Goal: Check status: Check status

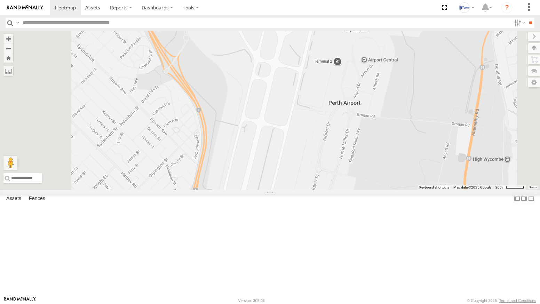
drag, startPoint x: 313, startPoint y: 146, endPoint x: 309, endPoint y: 96, distance: 50.6
click at [311, 98] on div "1COY723 1DDB519" at bounding box center [270, 110] width 540 height 159
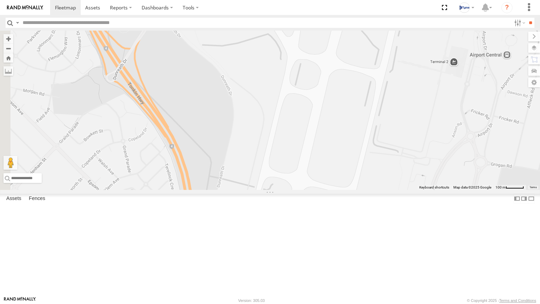
drag, startPoint x: 300, startPoint y: 61, endPoint x: 306, endPoint y: 183, distance: 122.3
click at [306, 183] on div "1COY723 1DDB519" at bounding box center [270, 110] width 540 height 159
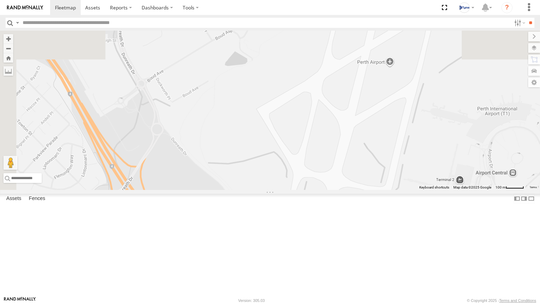
drag, startPoint x: 315, startPoint y: 74, endPoint x: 321, endPoint y: 179, distance: 105.2
click at [321, 179] on div "1COY723 1DDB519" at bounding box center [270, 110] width 540 height 159
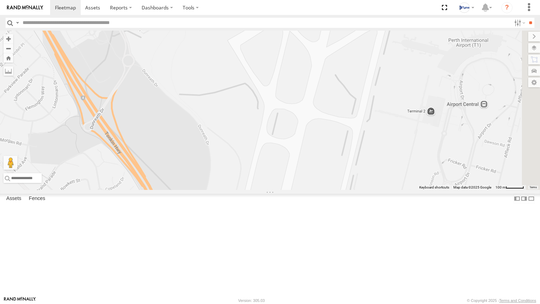
drag, startPoint x: 249, startPoint y: 241, endPoint x: 215, endPoint y: 161, distance: 87.2
click at [216, 160] on div "1COY723 1DDB519" at bounding box center [270, 110] width 540 height 159
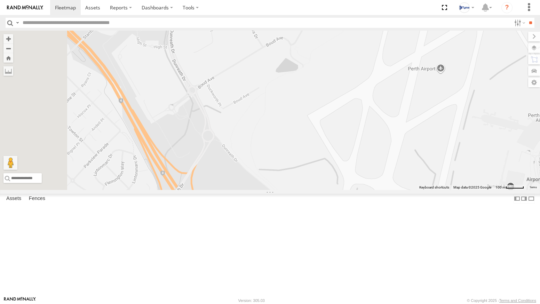
drag, startPoint x: 238, startPoint y: 118, endPoint x: 341, endPoint y: 215, distance: 141.3
click at [334, 190] on div "1COY723 1DDB519" at bounding box center [270, 110] width 540 height 159
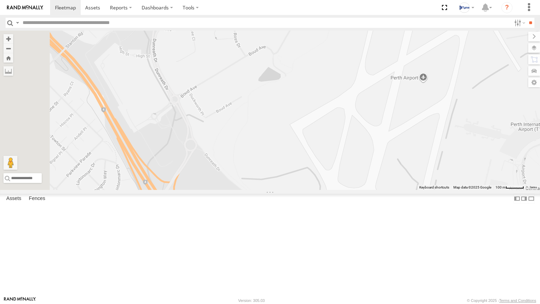
drag, startPoint x: 380, startPoint y: 132, endPoint x: 340, endPoint y: 118, distance: 41.9
click at [340, 118] on div "1COY723 1DDB519" at bounding box center [270, 110] width 540 height 159
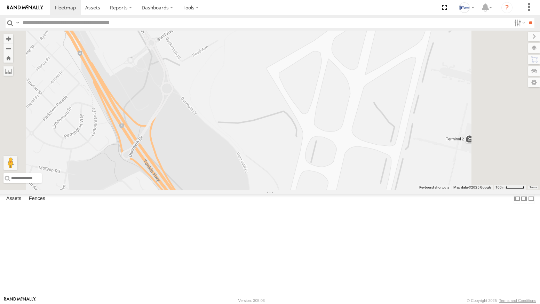
drag, startPoint x: 306, startPoint y: 223, endPoint x: 293, endPoint y: 123, distance: 100.4
click at [293, 123] on div "1COY723 1DDB519" at bounding box center [270, 110] width 540 height 159
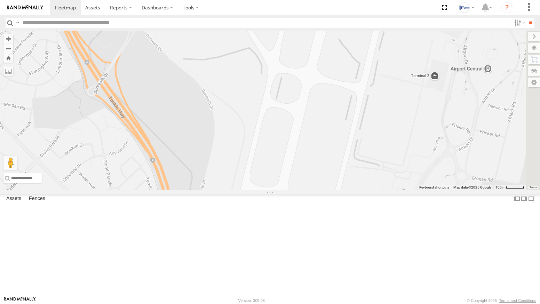
drag, startPoint x: 341, startPoint y: 158, endPoint x: 306, endPoint y: 176, distance: 39.5
click at [306, 176] on div "1COY723 1DDB519" at bounding box center [270, 110] width 540 height 159
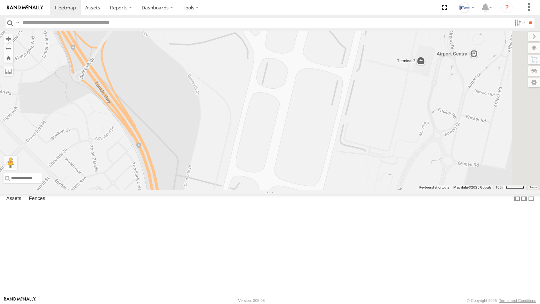
drag, startPoint x: 285, startPoint y: 203, endPoint x: 264, endPoint y: 139, distance: 67.1
click at [264, 140] on div "1COY723 1DDB519" at bounding box center [270, 110] width 540 height 159
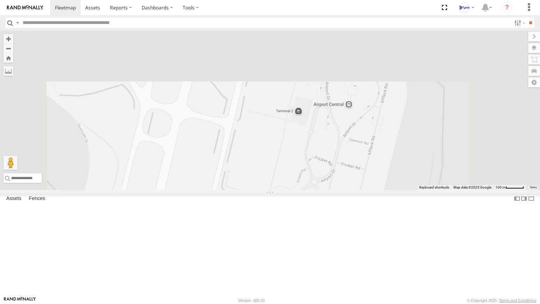
drag, startPoint x: 361, startPoint y: 155, endPoint x: 365, endPoint y: 250, distance: 95.1
click at [369, 190] on div "1COY723 1DDB519" at bounding box center [270, 110] width 540 height 159
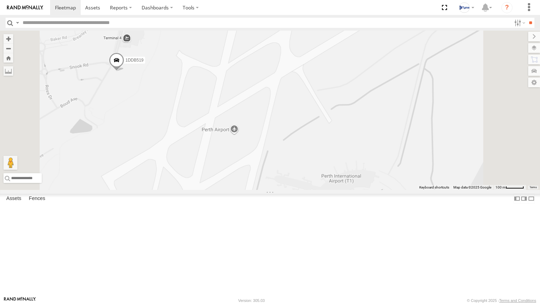
drag, startPoint x: 337, startPoint y: 167, endPoint x: 340, endPoint y: 192, distance: 25.2
click at [340, 190] on div "1COY723 1DDB519" at bounding box center [270, 110] width 540 height 159
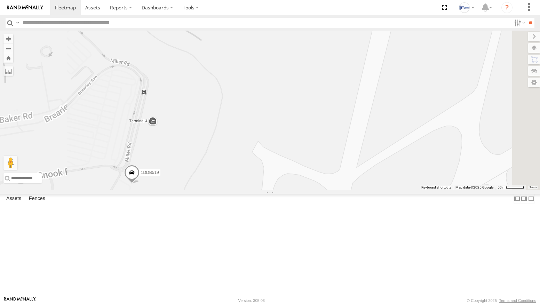
drag, startPoint x: 238, startPoint y: 192, endPoint x: 342, endPoint y: 183, distance: 104.5
click at [341, 183] on div "1COY723 1DDB519" at bounding box center [270, 110] width 540 height 159
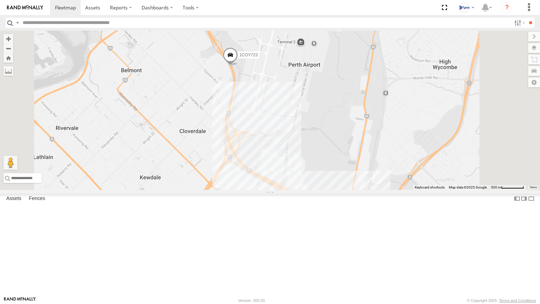
click at [0, 0] on div "XKW604 All Assets Tymac Depot Tymac Logistics -31.98067 115.96434 BADSTAR All A…" at bounding box center [0, 0] width 0 height 0
click at [30, 7] on img at bounding box center [25, 7] width 36 height 5
